Goal: Find specific page/section: Find specific page/section

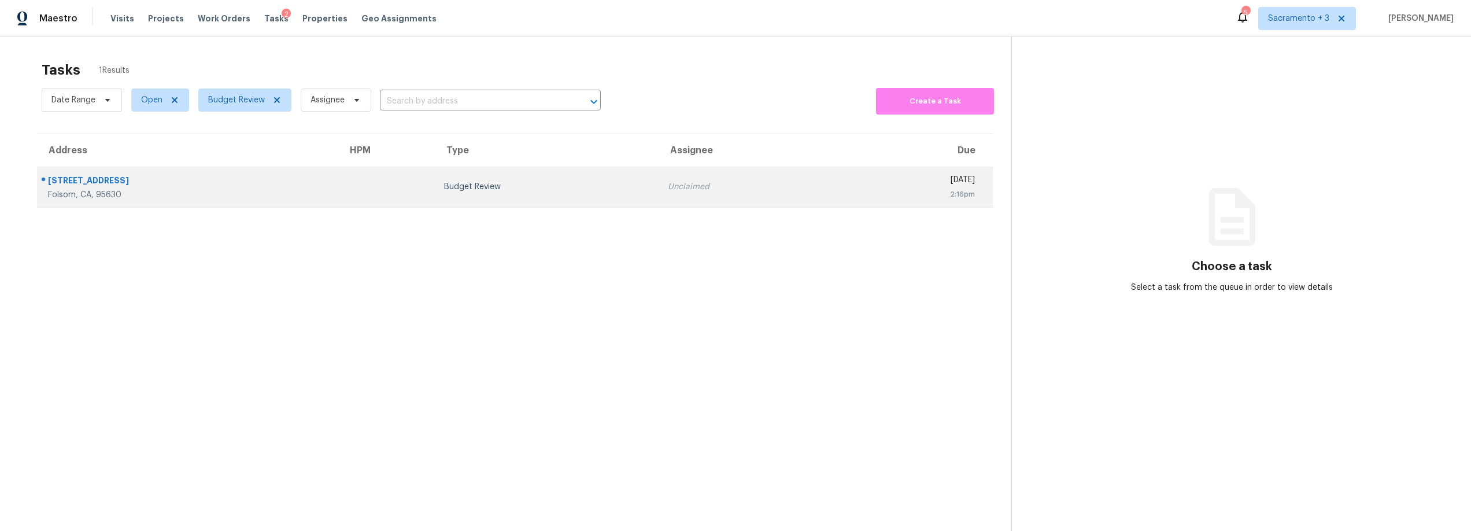
click at [838, 200] on td "Tue, Sep 9th 2025 2:16pm" at bounding box center [915, 187] width 155 height 40
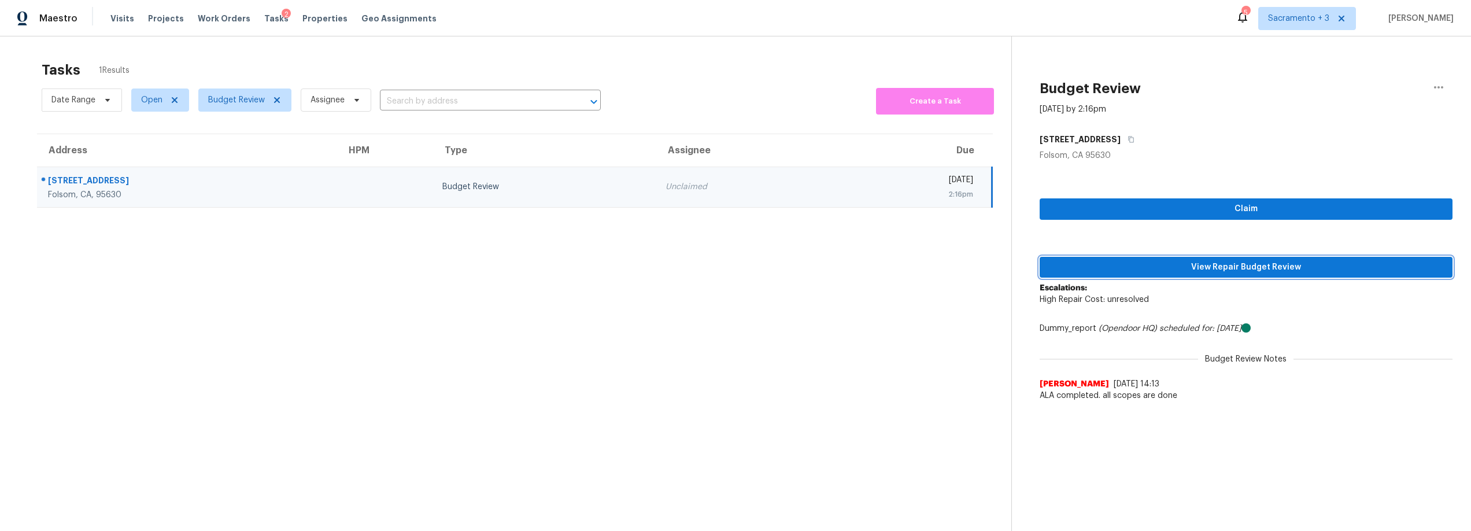
click at [1225, 265] on span "View Repair Budget Review" at bounding box center [1246, 267] width 394 height 14
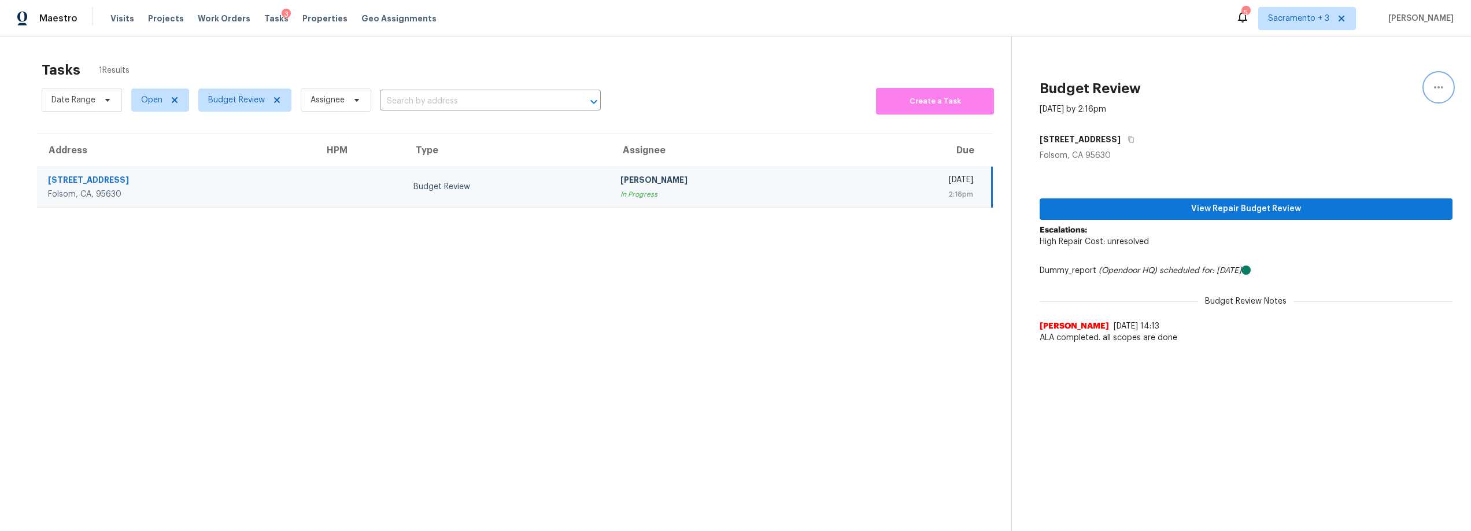
click at [1432, 82] on icon "button" at bounding box center [1439, 87] width 14 height 14
click at [1388, 91] on div "Unclaim this task" at bounding box center [1364, 90] width 90 height 12
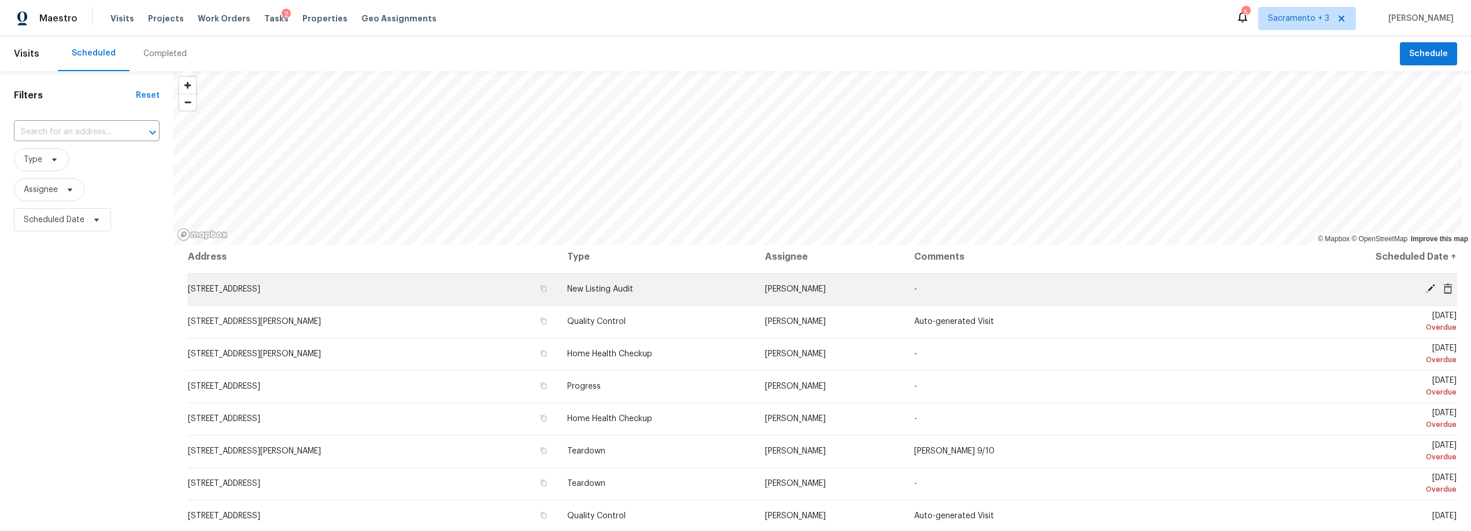
scroll to position [5, 0]
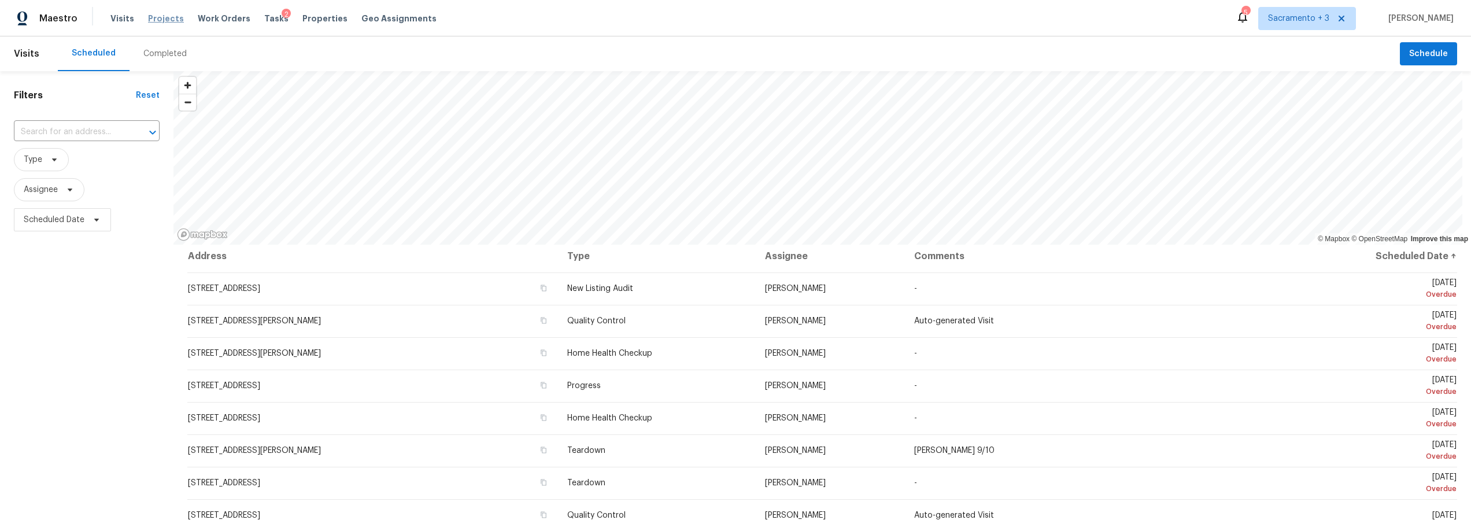
click at [173, 20] on span "Projects" at bounding box center [166, 19] width 36 height 12
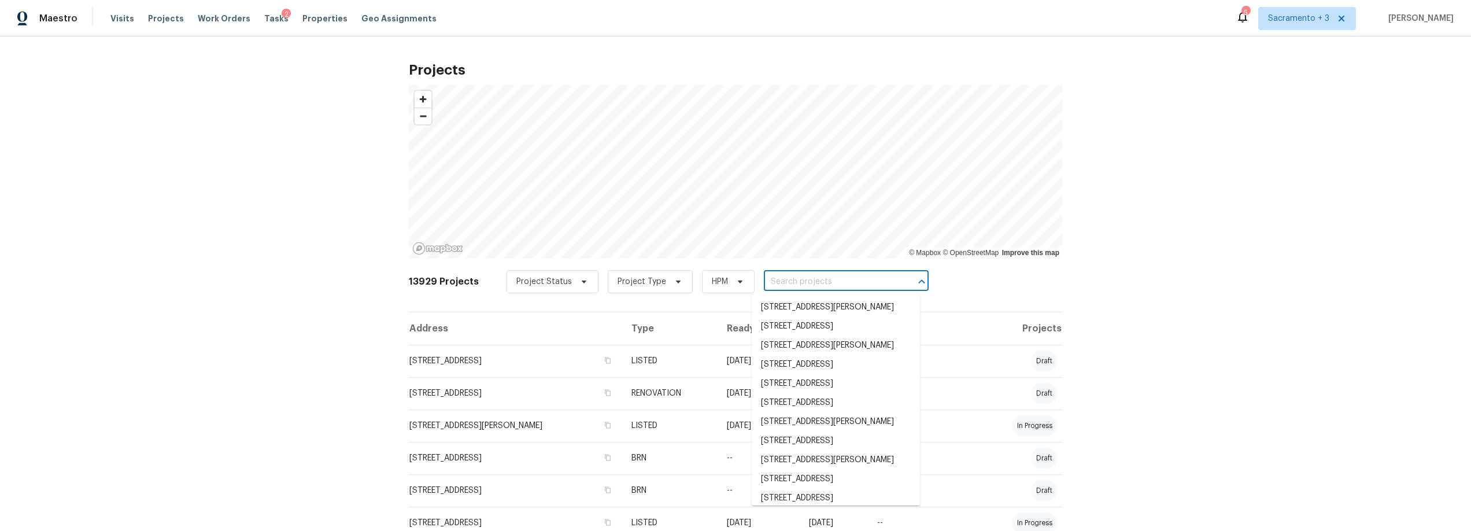
click at [842, 286] on input "text" at bounding box center [830, 282] width 132 height 18
paste input "https://admin.opendoor.com/admin/properties/22434269/22CHHBQZPQSGT/59723586/rep…"
type input "https://admin.opendoor.com/admin/properties/22434269/22CHHBQZPQSGT/59723586/rep…"
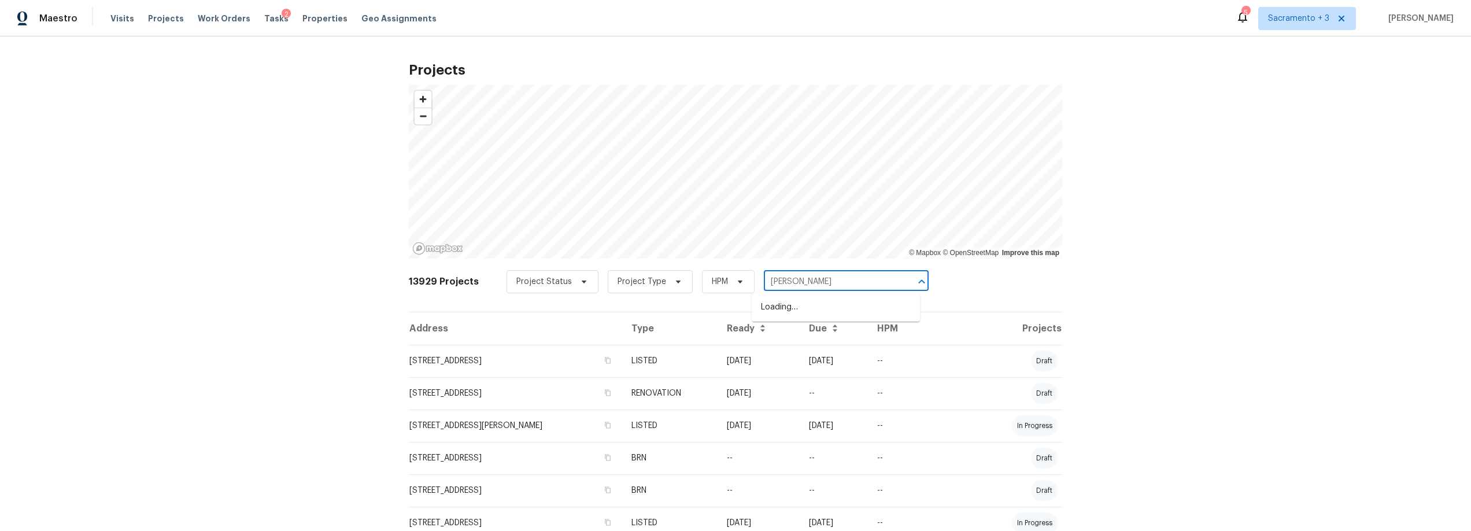
type input "brett sac"
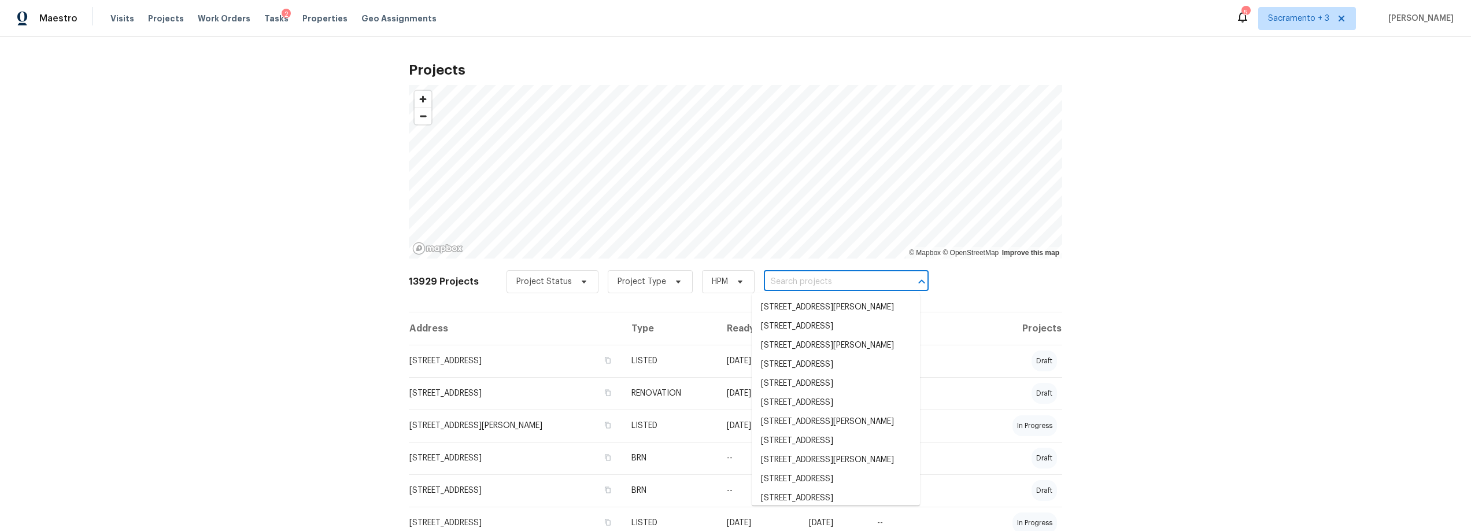
paste input "6025 Brett Dr, Sacramento, CA 95842"
type input "6025 Brett Dr, Sacramento, CA 95842"
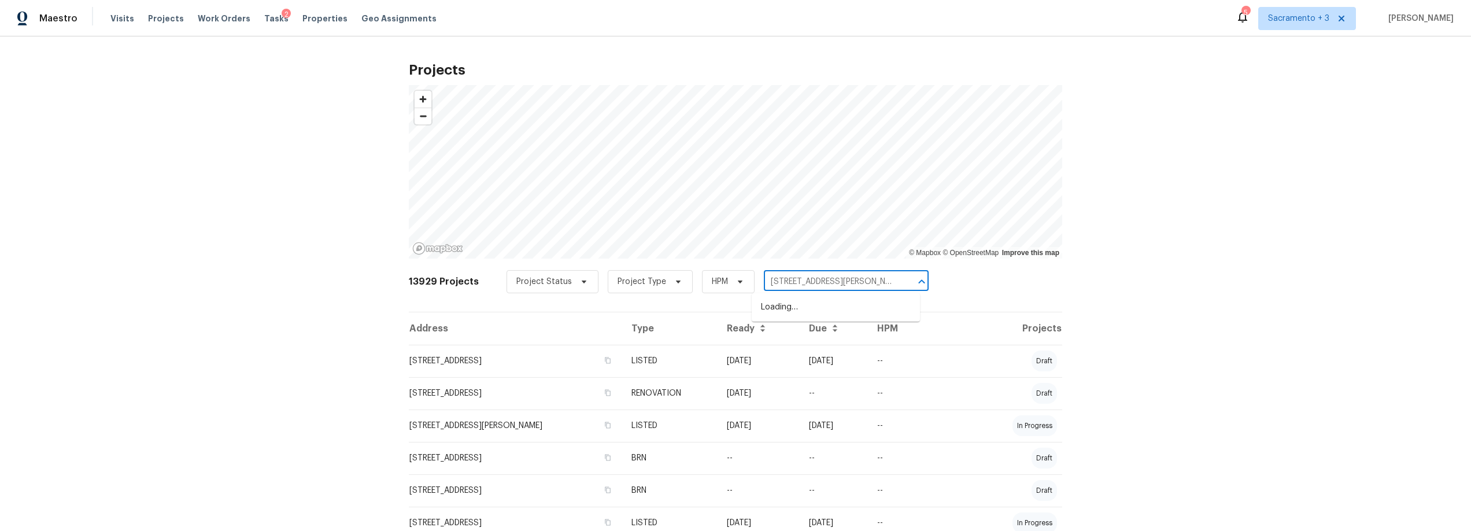
scroll to position [0, 14]
click at [801, 312] on li "6025 Brett Dr, Sacramento, CA 95842" at bounding box center [836, 307] width 168 height 19
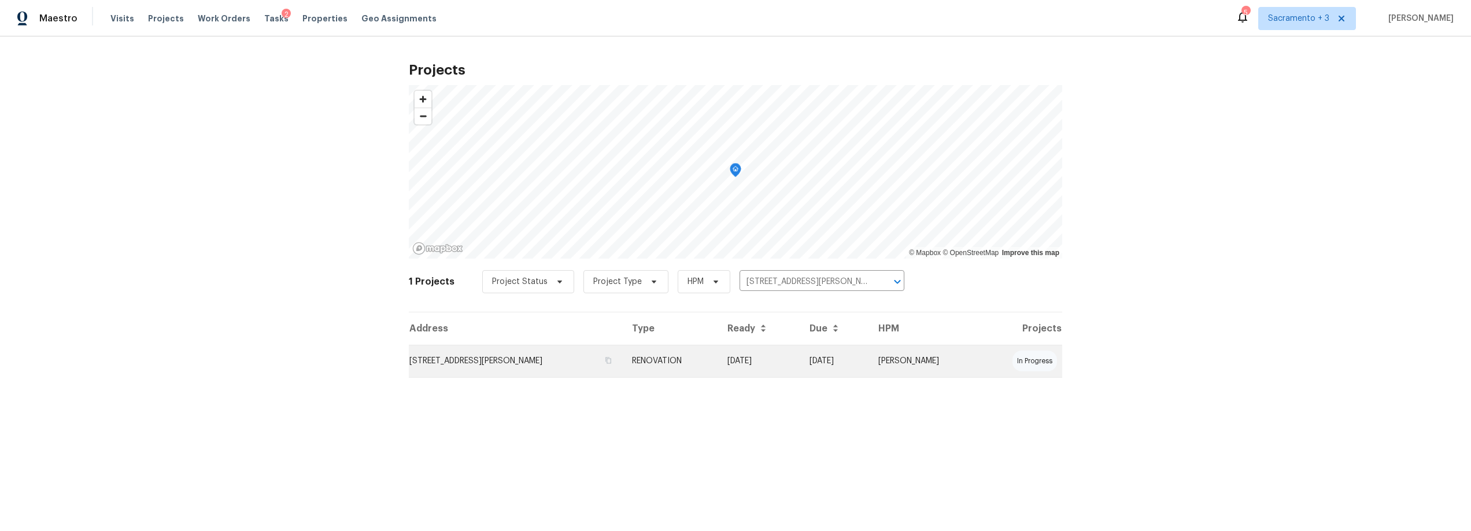
click at [519, 365] on td "6025 Brett Dr, Sacramento, CA 95842" at bounding box center [516, 361] width 214 height 32
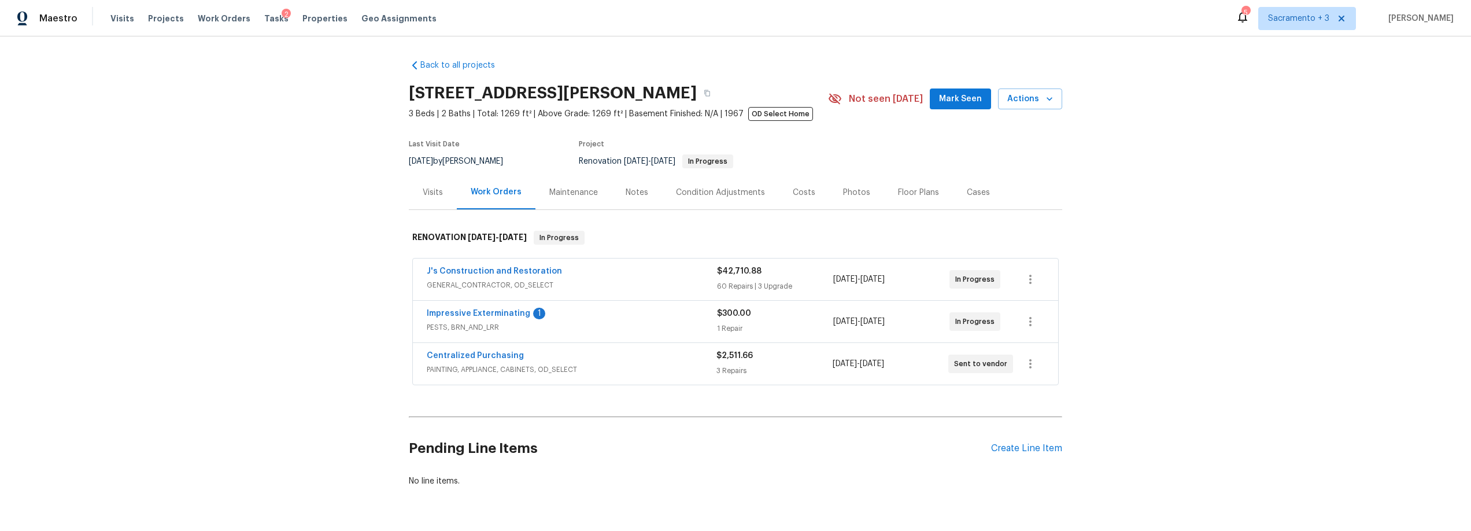
click at [796, 197] on div "Costs" at bounding box center [804, 193] width 23 height 12
